Goal: Task Accomplishment & Management: Manage account settings

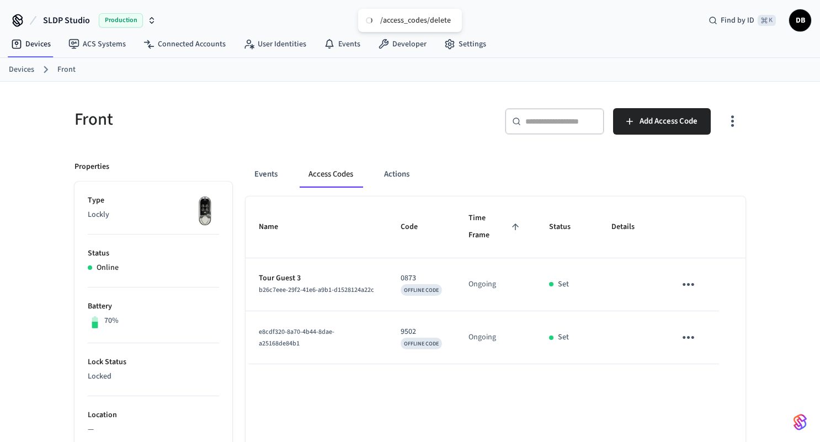
click at [27, 68] on link "Devices" at bounding box center [21, 70] width 25 height 12
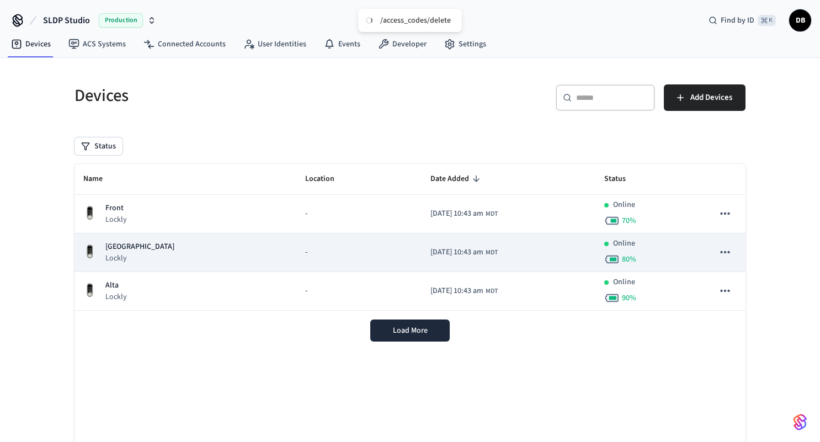
click at [296, 243] on td "-" at bounding box center [358, 252] width 125 height 39
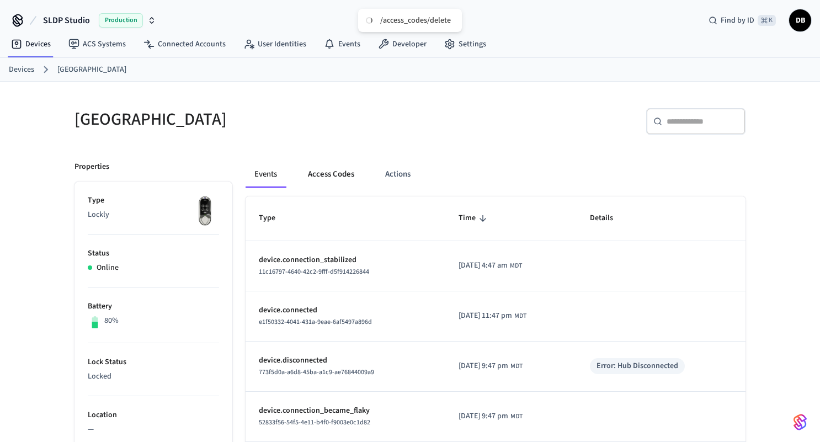
click at [337, 173] on button "Access Codes" at bounding box center [331, 174] width 64 height 26
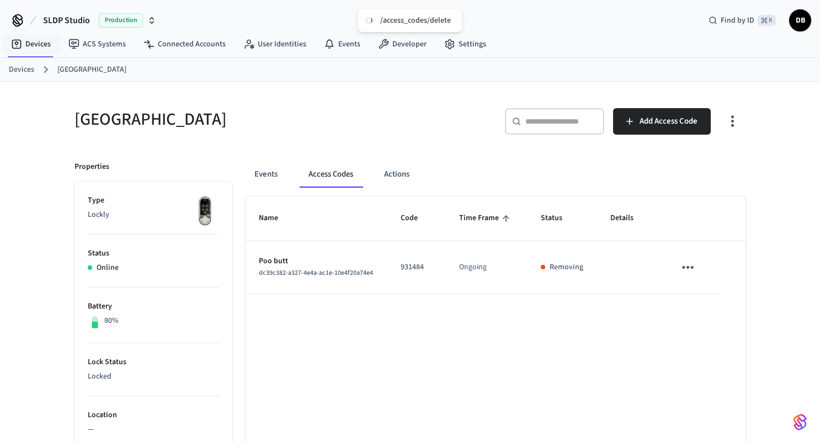
click at [15, 73] on link "Devices" at bounding box center [21, 70] width 25 height 12
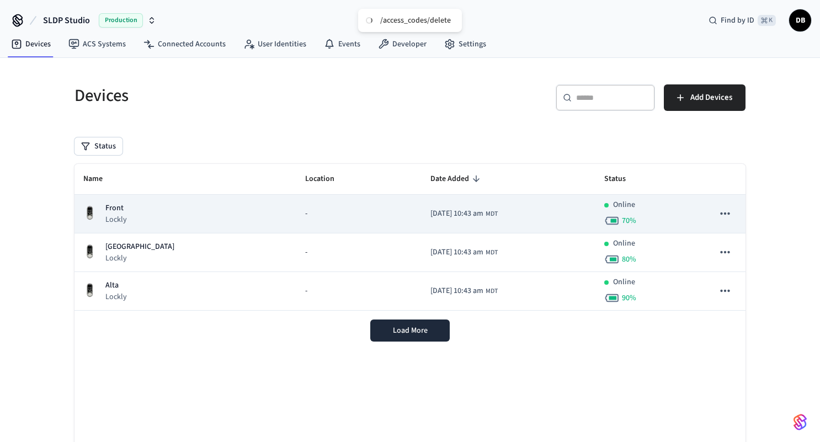
click at [154, 209] on div "Front Lockly" at bounding box center [185, 213] width 204 height 23
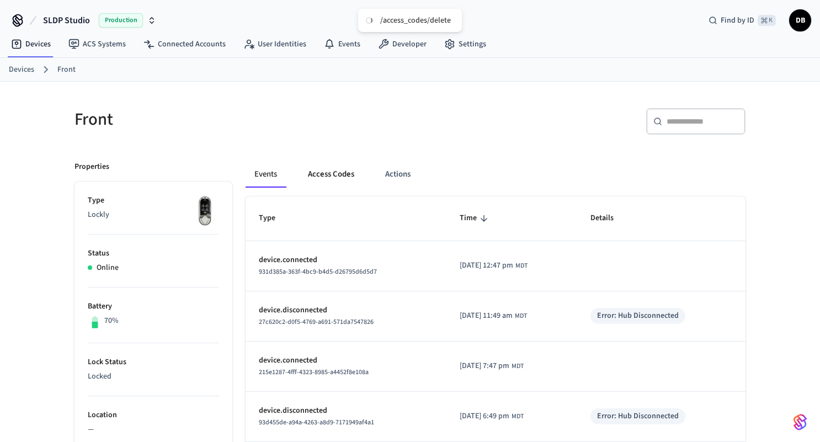
click at [339, 170] on button "Access Codes" at bounding box center [331, 174] width 64 height 26
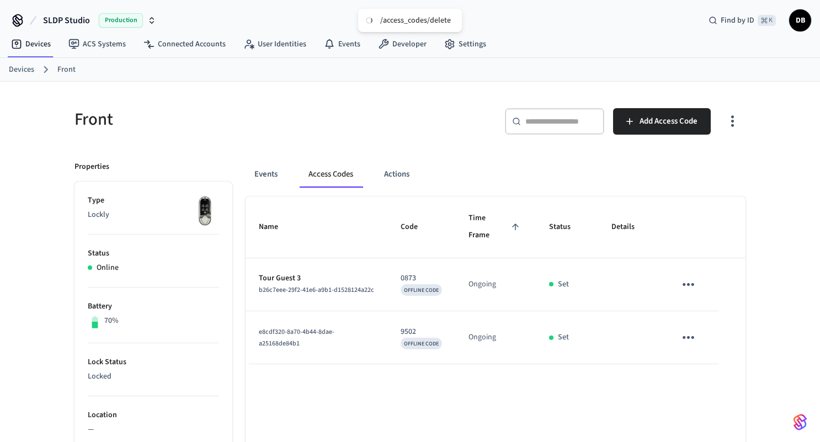
scroll to position [90, 0]
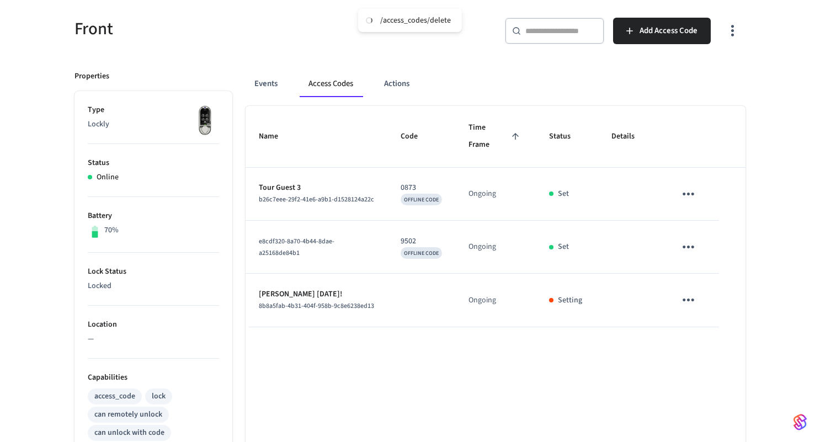
click at [515, 344] on div "Name Code Time Frame Status Details Tour Guest 3 b26c7eee-29f2-41e6-a9b1-d15281…" at bounding box center [495, 417] width 500 height 622
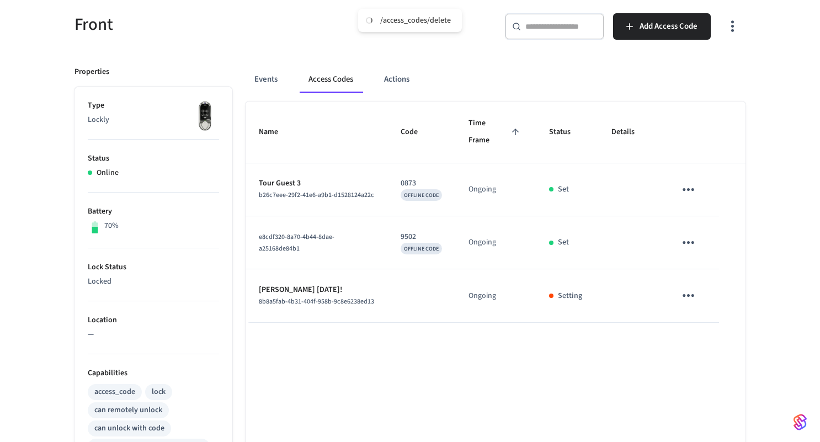
scroll to position [93, 0]
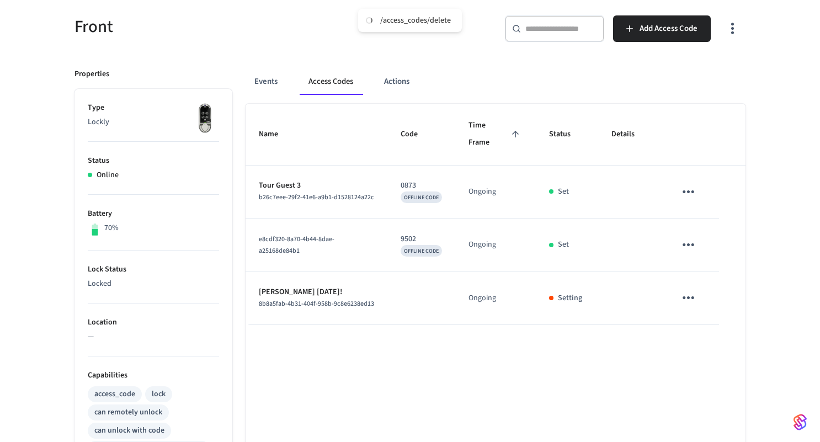
click at [571, 292] on p "Setting" at bounding box center [570, 298] width 24 height 12
click at [551, 342] on div "Name Code Time Frame Status Details Tour Guest 3 b26c7eee-29f2-41e6-a9b1-d15281…" at bounding box center [495, 415] width 500 height 622
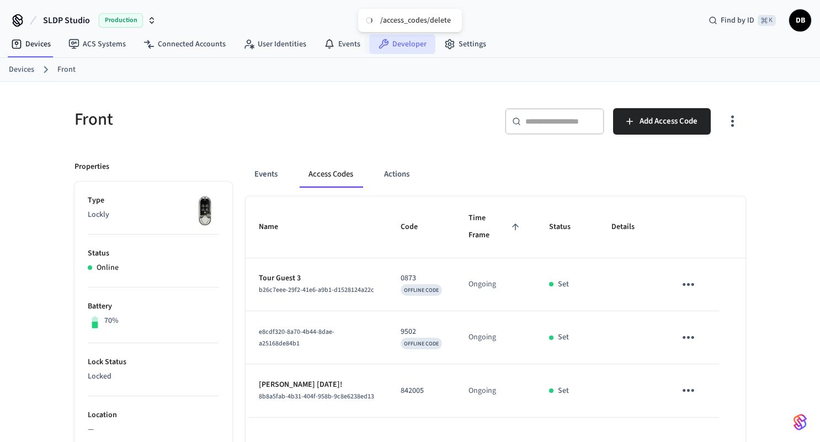
scroll to position [23, 0]
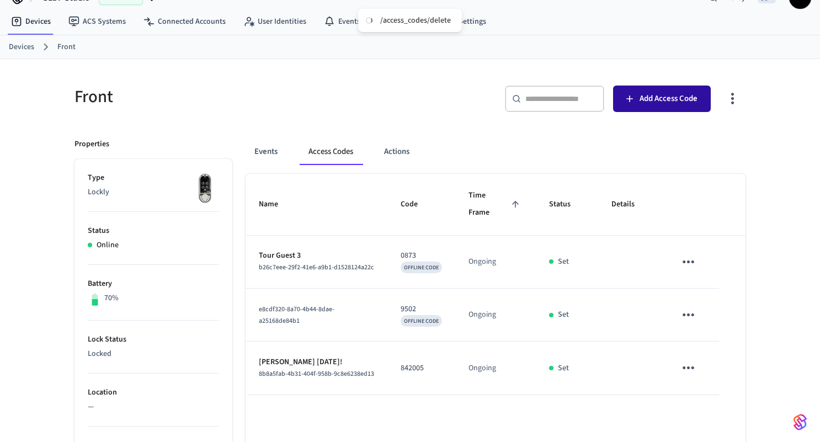
click at [633, 105] on button "Add Access Code" at bounding box center [662, 98] width 98 height 26
